Goal: Information Seeking & Learning: Learn about a topic

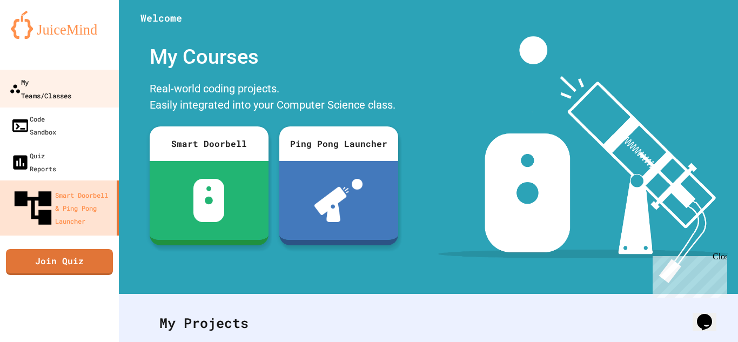
click at [68, 86] on div "My Teams/Classes" at bounding box center [40, 88] width 62 height 26
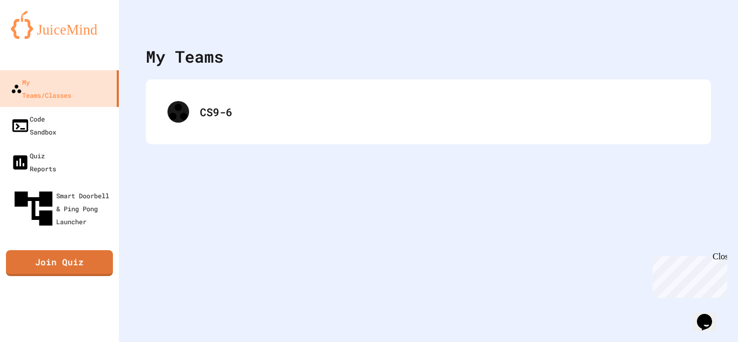
click at [373, 137] on div "CS9-6" at bounding box center [428, 111] width 565 height 65
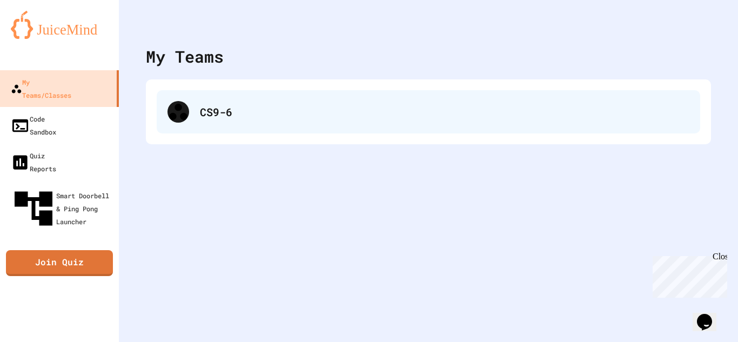
click at [359, 119] on div "CS9-6" at bounding box center [444, 112] width 489 height 16
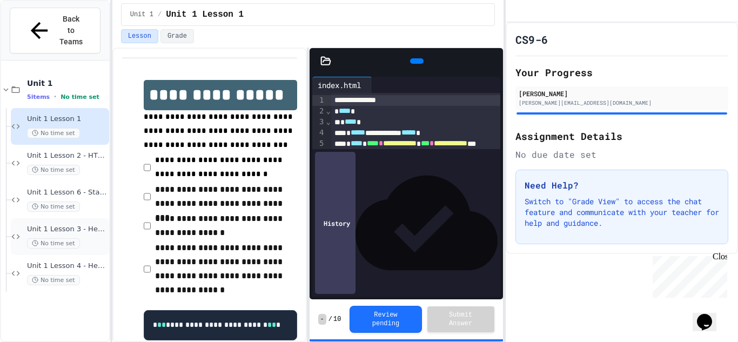
click at [96, 225] on span "Unit 1 Lesson 3 - Headers and Paragraph tags" at bounding box center [67, 229] width 80 height 9
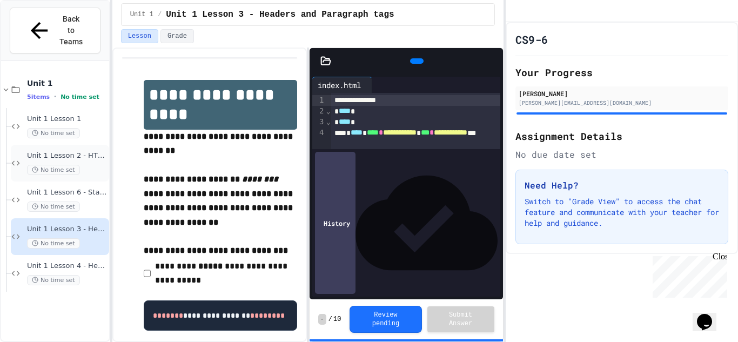
click at [92, 165] on div "No time set" at bounding box center [67, 170] width 80 height 10
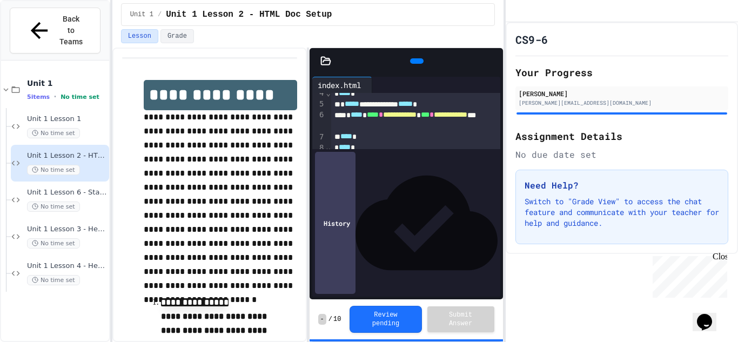
scroll to position [39, 0]
click at [75, 115] on span "Unit 1 Lesson 1" at bounding box center [67, 119] width 80 height 9
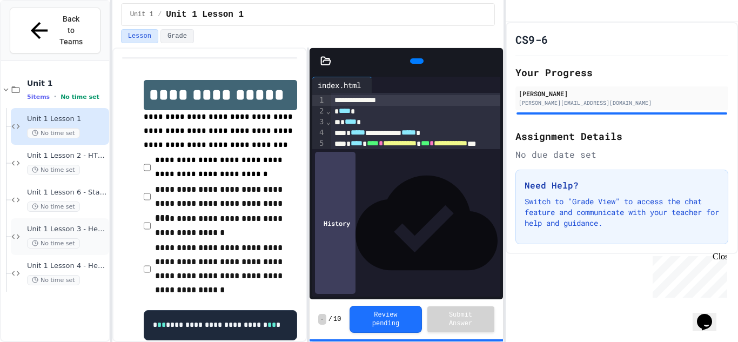
click at [76, 225] on div "Unit 1 Lesson 3 - Headers and Paragraph tags No time set" at bounding box center [67, 237] width 80 height 24
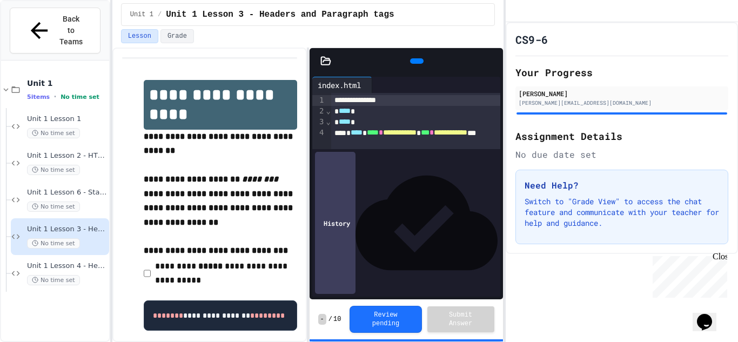
scroll to position [50, 0]
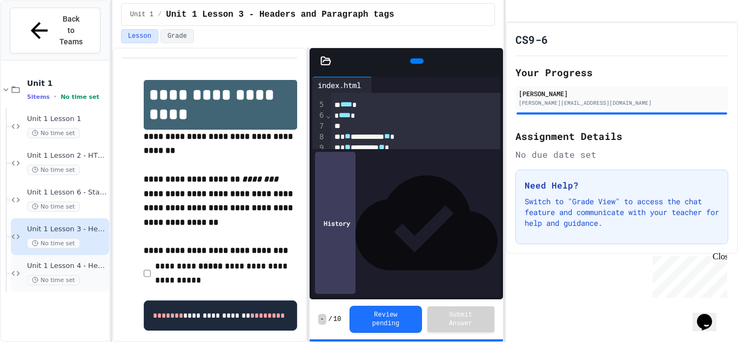
click at [86, 255] on div "Unit 1 Lesson 4 - Headlines Lab No time set" at bounding box center [60, 273] width 98 height 37
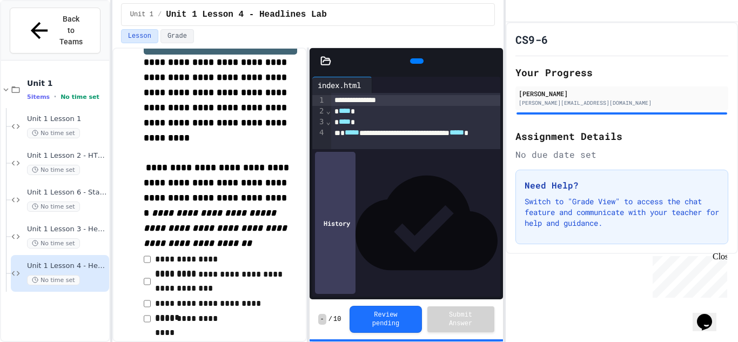
scroll to position [55, 0]
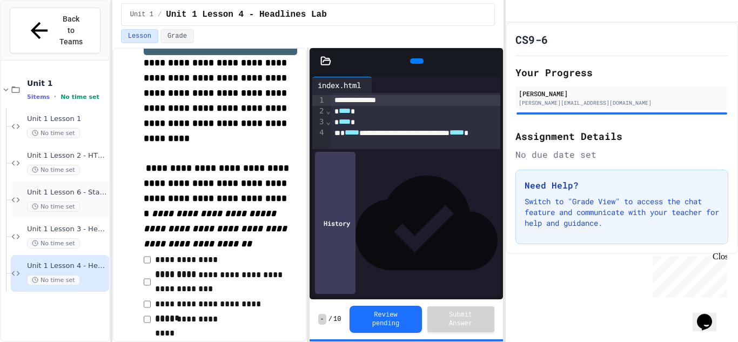
click at [80, 201] on span "No time set" at bounding box center [53, 206] width 53 height 10
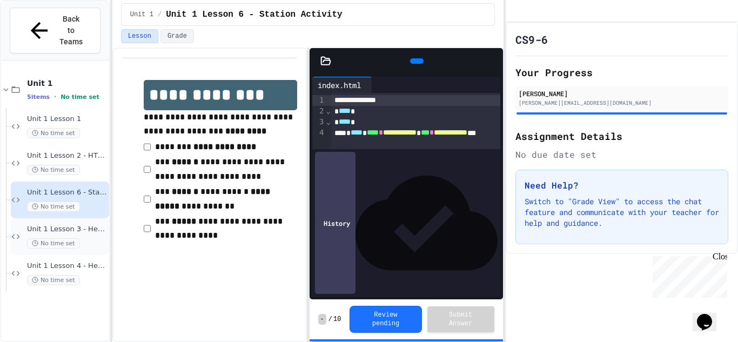
click at [88, 238] on div "No time set" at bounding box center [67, 243] width 80 height 10
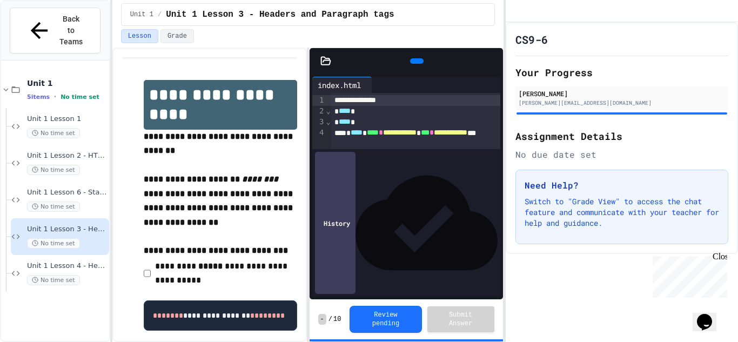
click at [415, 61] on icon at bounding box center [415, 61] width 0 height 0
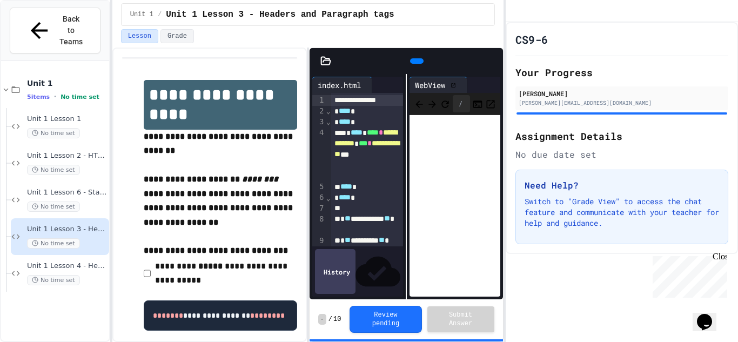
click at [485, 85] on icon at bounding box center [485, 85] width 0 height 0
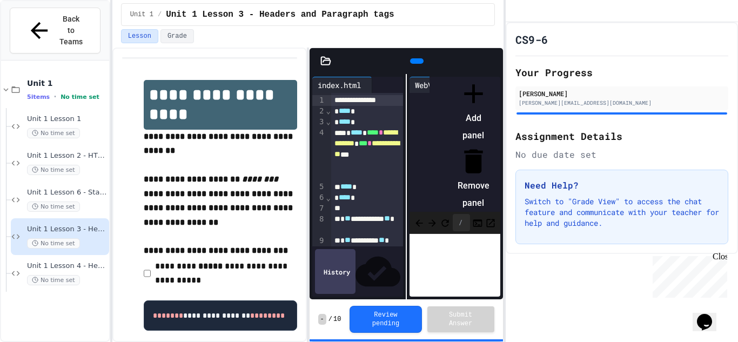
click at [489, 145] on div at bounding box center [474, 161] width 32 height 32
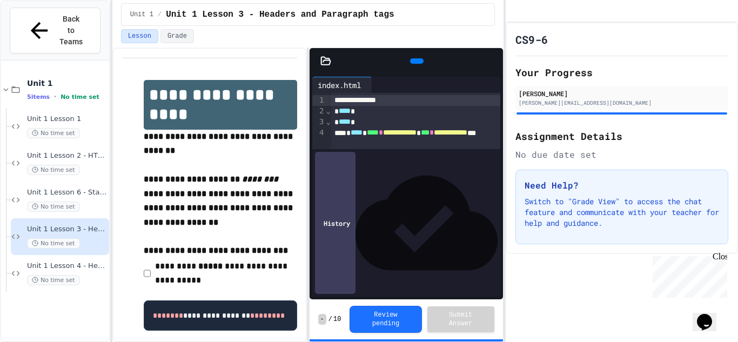
click at [425, 143] on div "**********" at bounding box center [416, 138] width 170 height 22
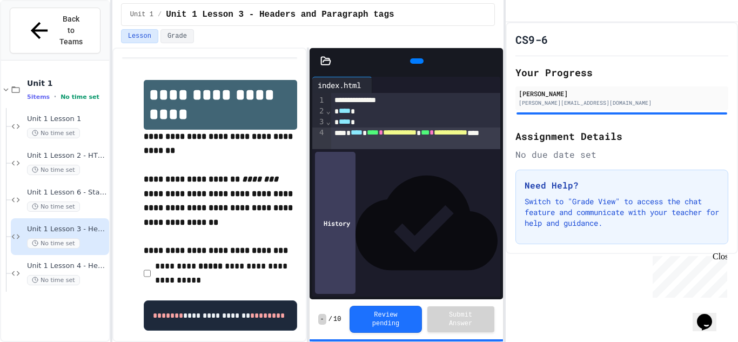
click at [416, 136] on span "**********" at bounding box center [399, 133] width 33 height 8
click at [435, 143] on div "**********" at bounding box center [416, 138] width 170 height 22
click at [415, 61] on icon at bounding box center [415, 61] width 0 height 0
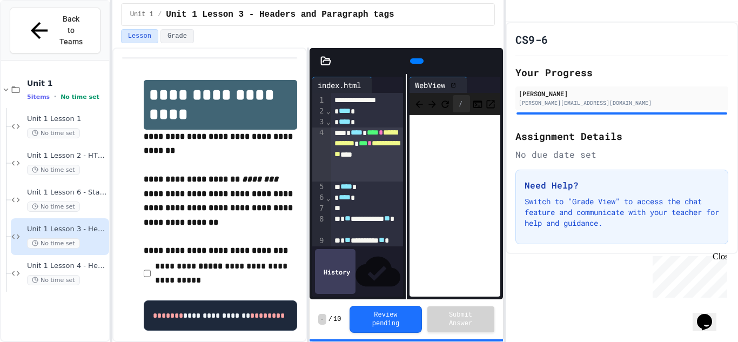
click at [487, 90] on icon at bounding box center [491, 91] width 9 height 2
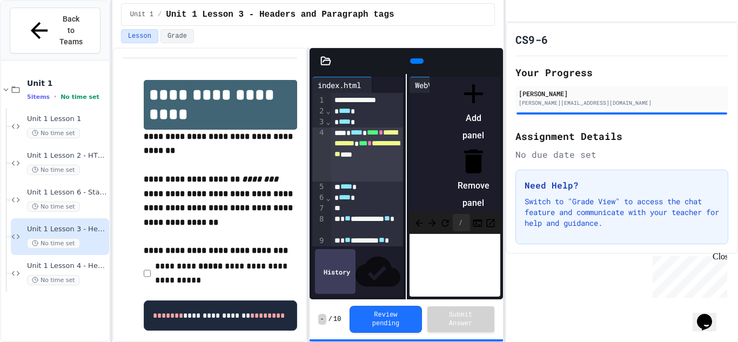
click at [489, 145] on icon at bounding box center [474, 161] width 32 height 32
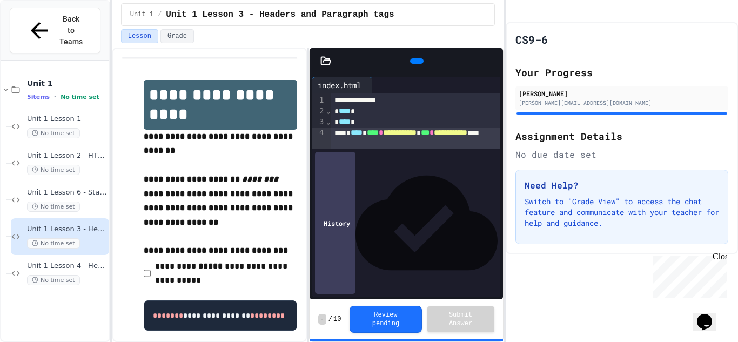
click at [456, 144] on div "**********" at bounding box center [416, 138] width 170 height 22
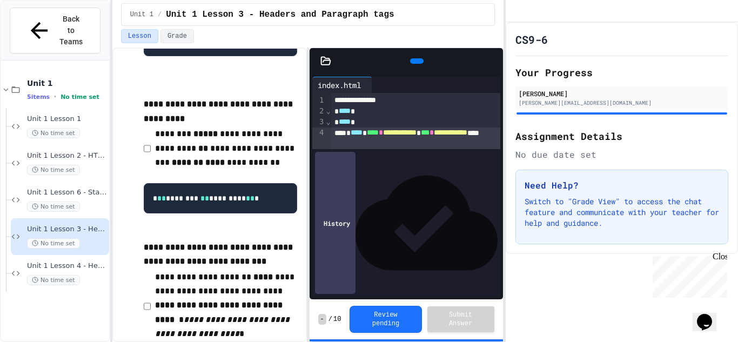
scroll to position [324, 0]
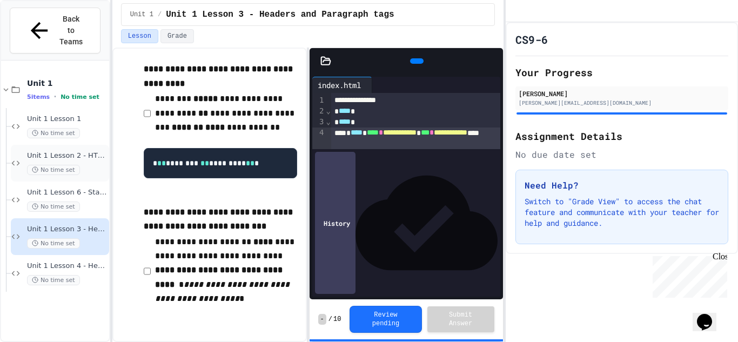
click at [96, 151] on div "Unit 1 Lesson 2 - HTML Doc Setup No time set" at bounding box center [67, 163] width 80 height 24
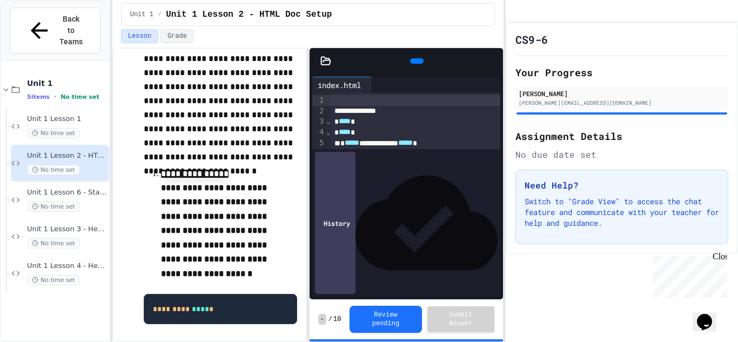
scroll to position [39, 0]
